Goal: Task Accomplishment & Management: Use online tool/utility

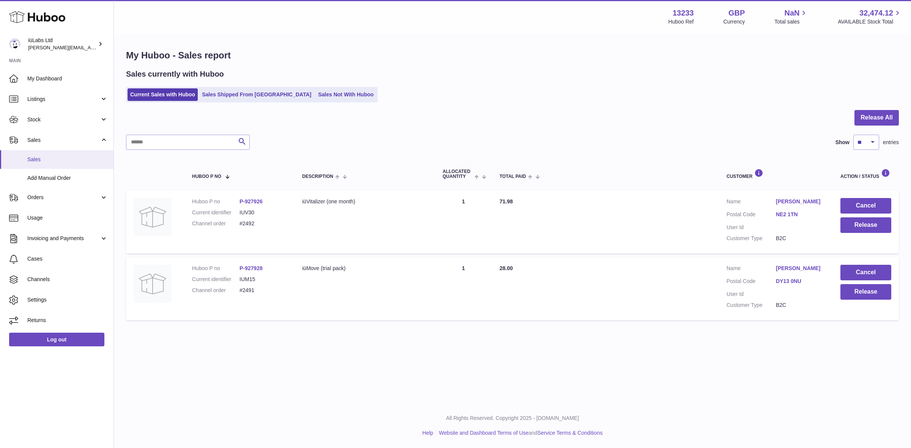
click at [57, 158] on span "Sales" at bounding box center [67, 159] width 80 height 7
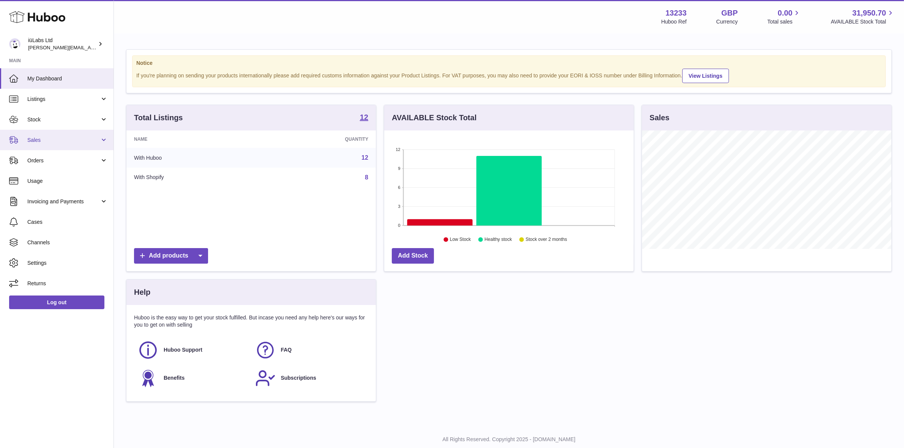
click at [47, 142] on span "Sales" at bounding box center [63, 140] width 72 height 7
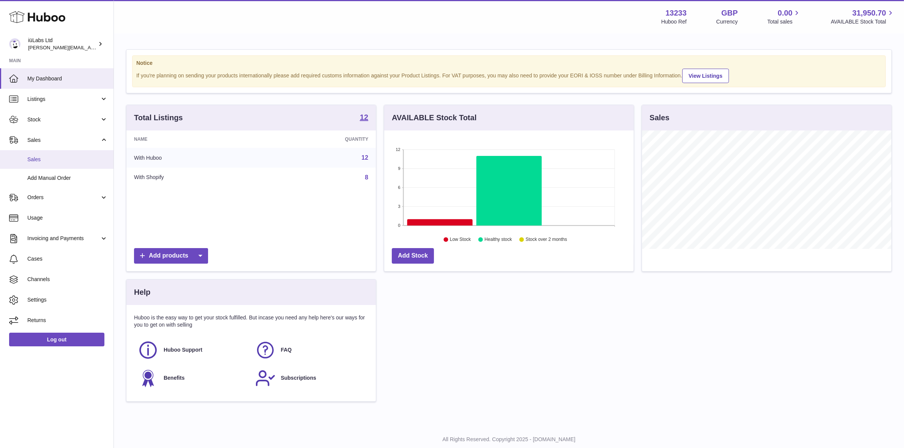
click at [47, 163] on link "Sales" at bounding box center [56, 159] width 113 height 19
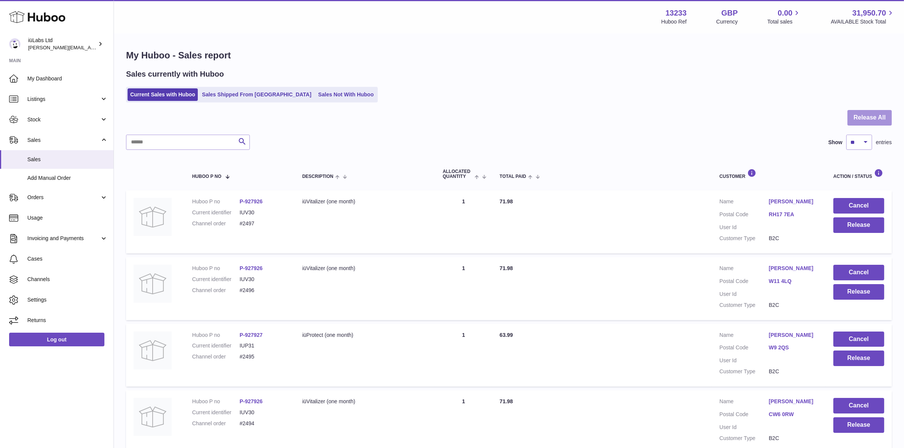
click at [856, 113] on button "Release All" at bounding box center [869, 118] width 44 height 16
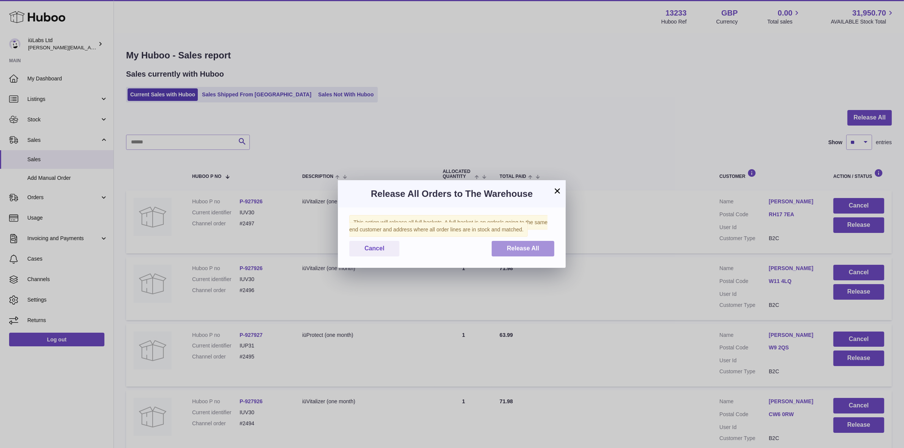
click at [514, 244] on button "Release All" at bounding box center [522, 249] width 63 height 16
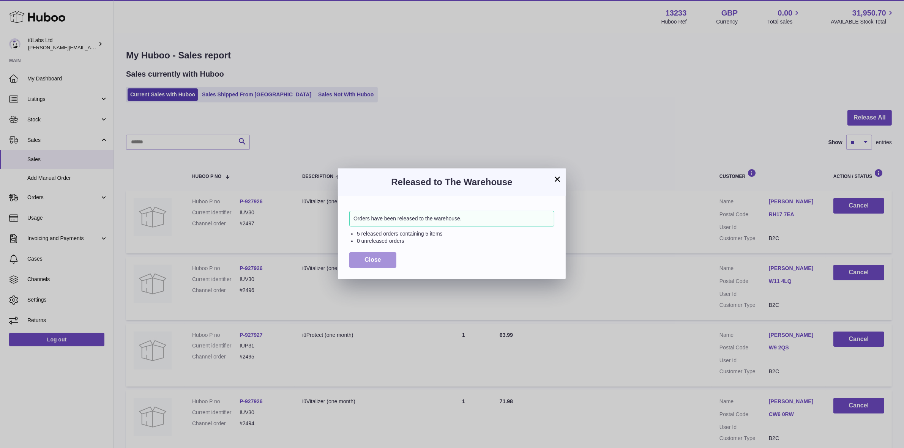
click at [377, 262] on span "Close" at bounding box center [372, 260] width 17 height 6
